Goal: Use online tool/utility

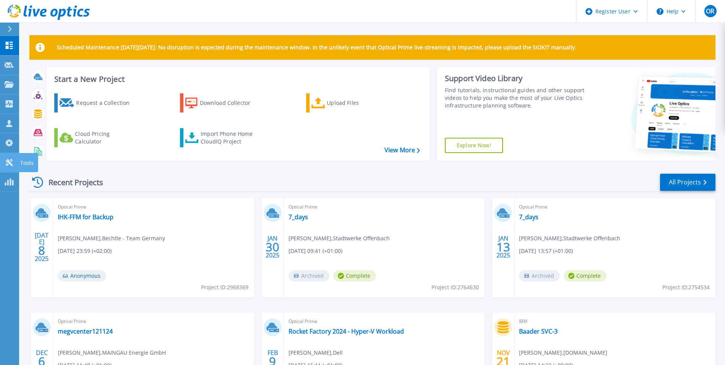
click at [17, 162] on link "Tools Tools" at bounding box center [9, 162] width 19 height 19
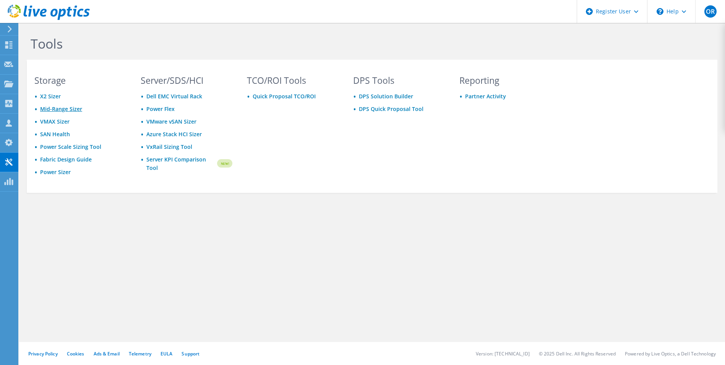
click at [60, 111] on link "Mid-Range Sizer" at bounding box center [61, 108] width 42 height 7
click at [59, 173] on link "Power Sizer" at bounding box center [55, 171] width 31 height 7
